Goal: Transaction & Acquisition: Purchase product/service

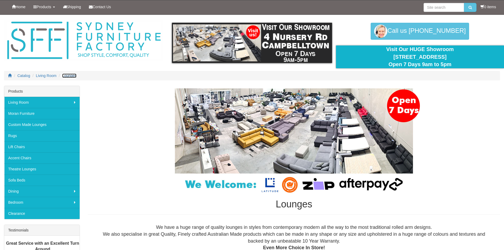
click at [67, 76] on span "Lounges" at bounding box center [69, 76] width 14 height 4
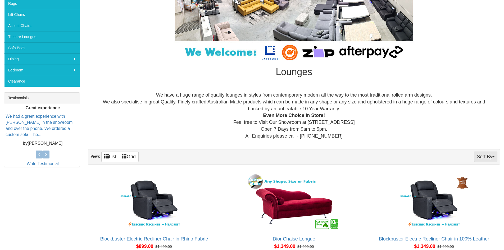
click at [492, 157] on span "button" at bounding box center [493, 156] width 2 height 1
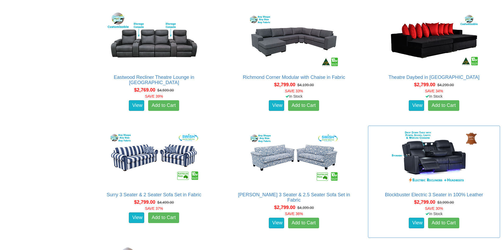
scroll to position [1587, 0]
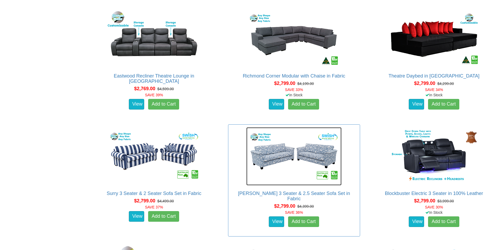
click at [280, 158] on img at bounding box center [293, 156] width 95 height 58
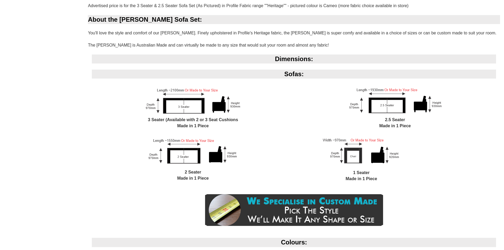
scroll to position [529, 0]
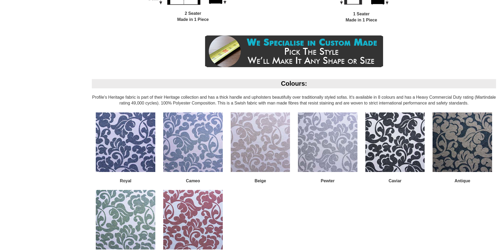
click at [450, 153] on img at bounding box center [462, 142] width 60 height 60
click at [467, 149] on img at bounding box center [462, 142] width 60 height 60
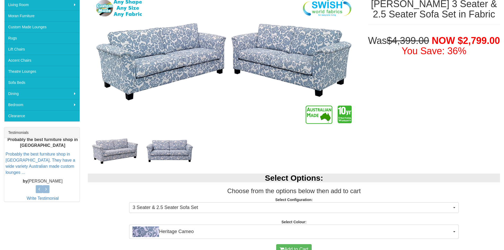
scroll to position [26, 0]
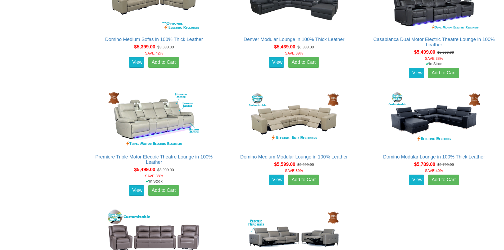
scroll to position [4258, 0]
